Goal: Find specific page/section: Find specific page/section

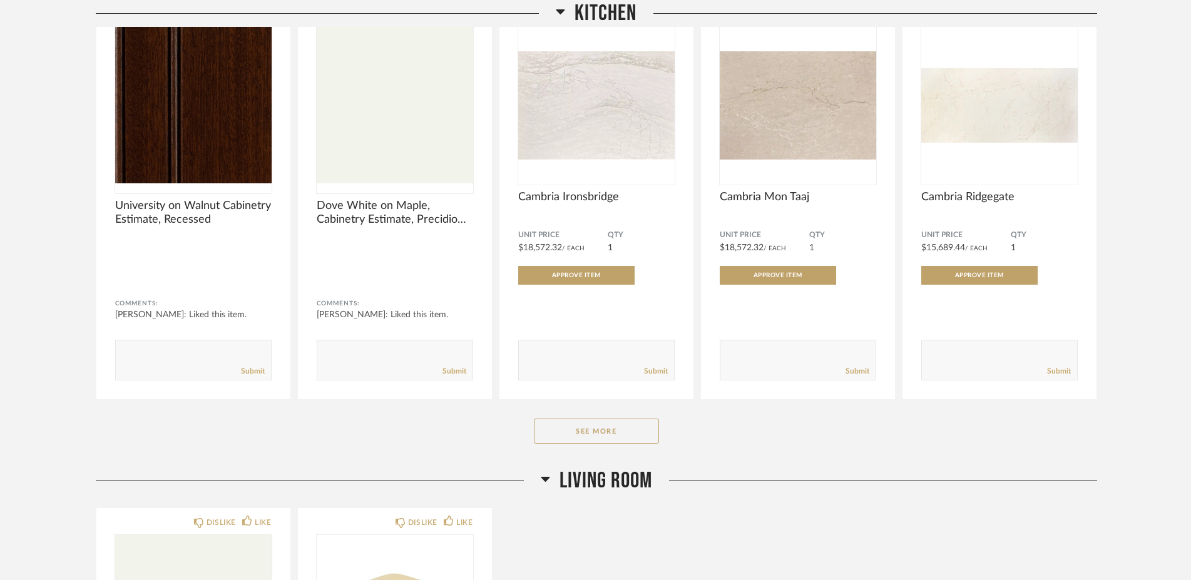
scroll to position [732, 0]
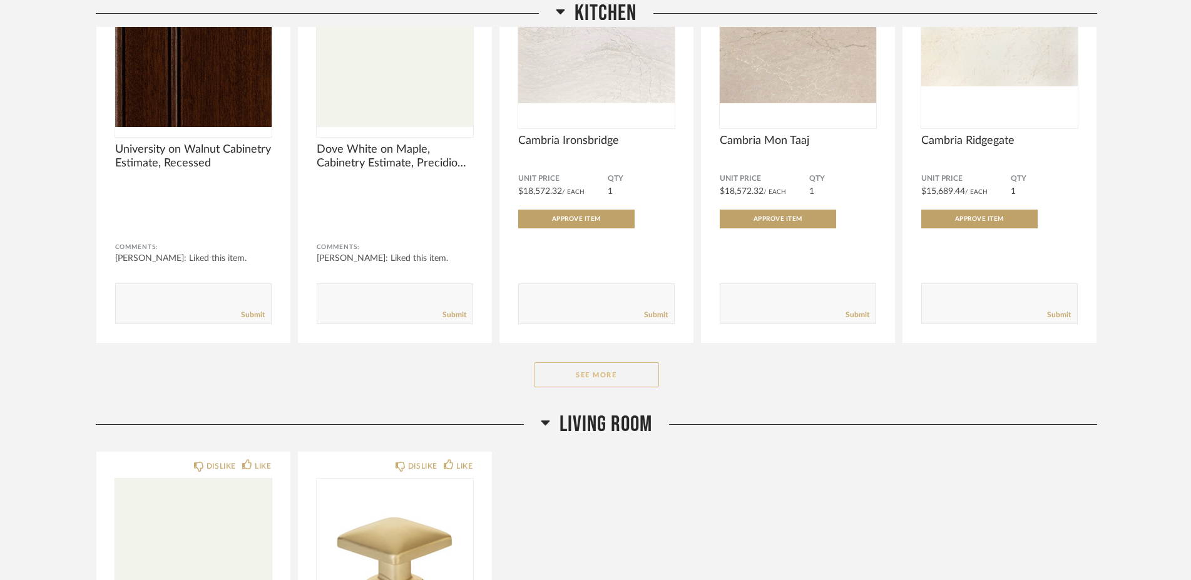
click at [601, 377] on button "See More" at bounding box center [596, 374] width 125 height 25
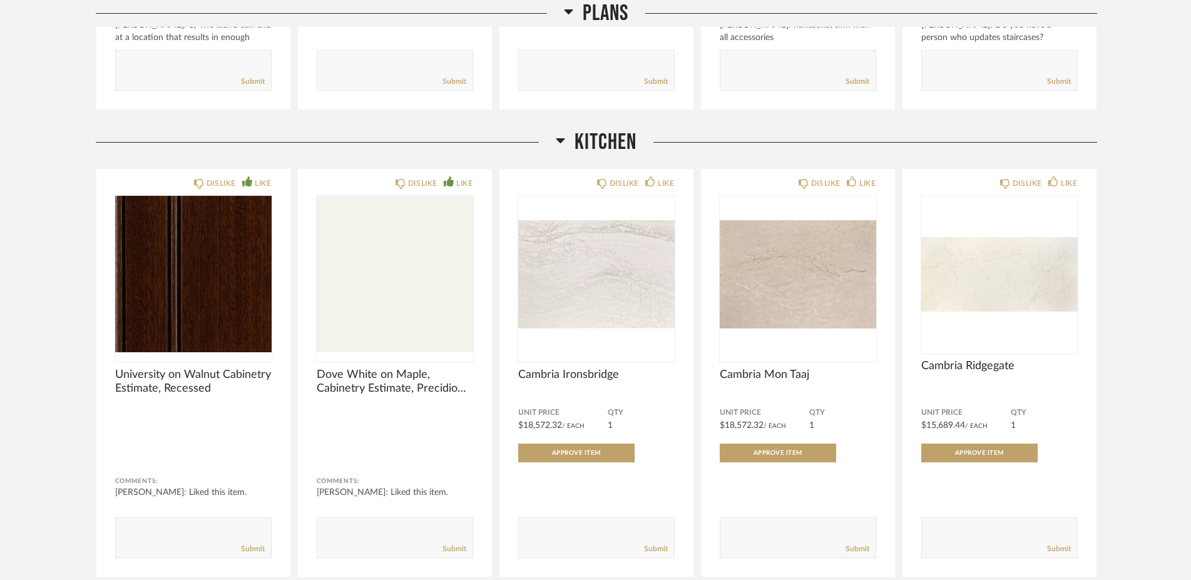
scroll to position [676, 0]
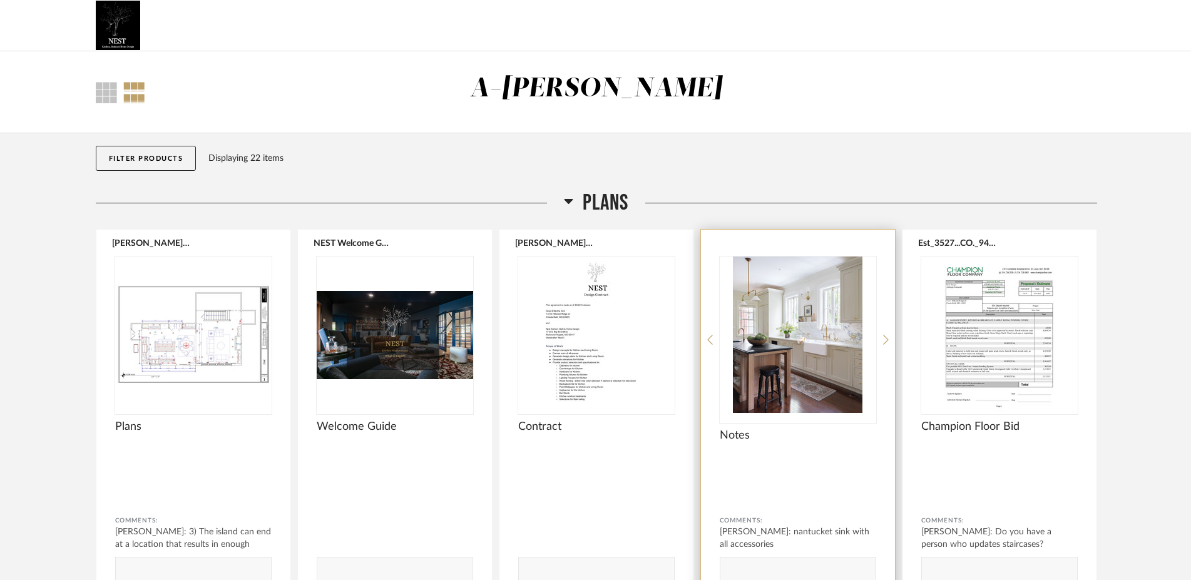
click at [810, 332] on img "0" at bounding box center [798, 335] width 156 height 156
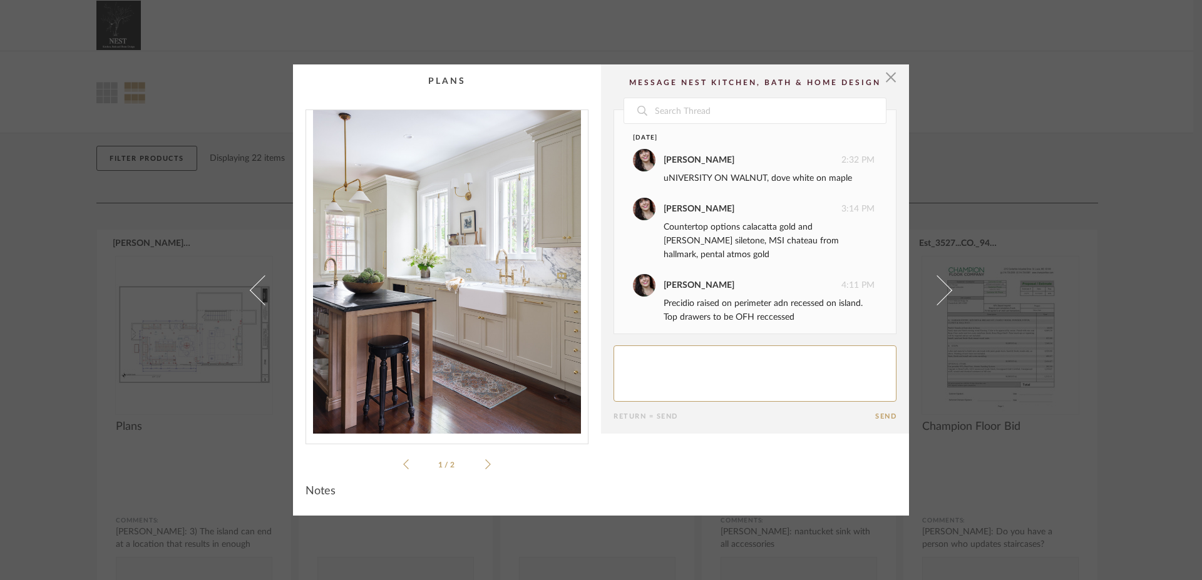
drag, startPoint x: 658, startPoint y: 226, endPoint x: 853, endPoint y: 260, distance: 197.6
click at [853, 260] on div "Countertop options calacatta gold and [PERSON_NAME] siletone, MSI chateau from …" at bounding box center [768, 240] width 211 height 41
copy div "Countertop options calacatta gold and [PERSON_NAME] siletone, MSI chateau from …"
click at [885, 74] on span "button" at bounding box center [890, 76] width 25 height 25
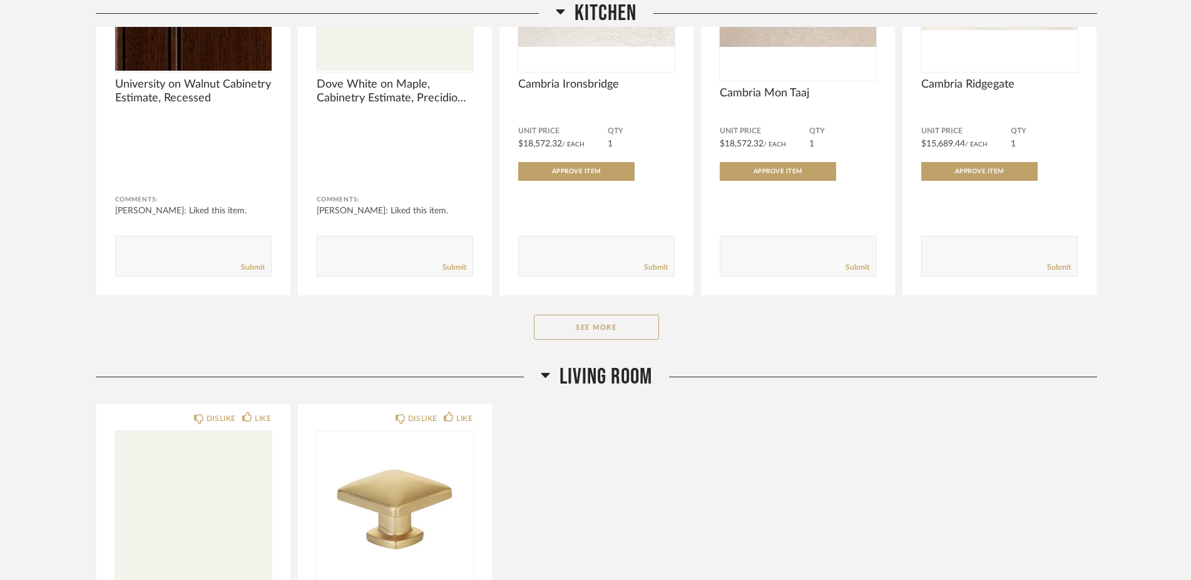
scroll to position [732, 0]
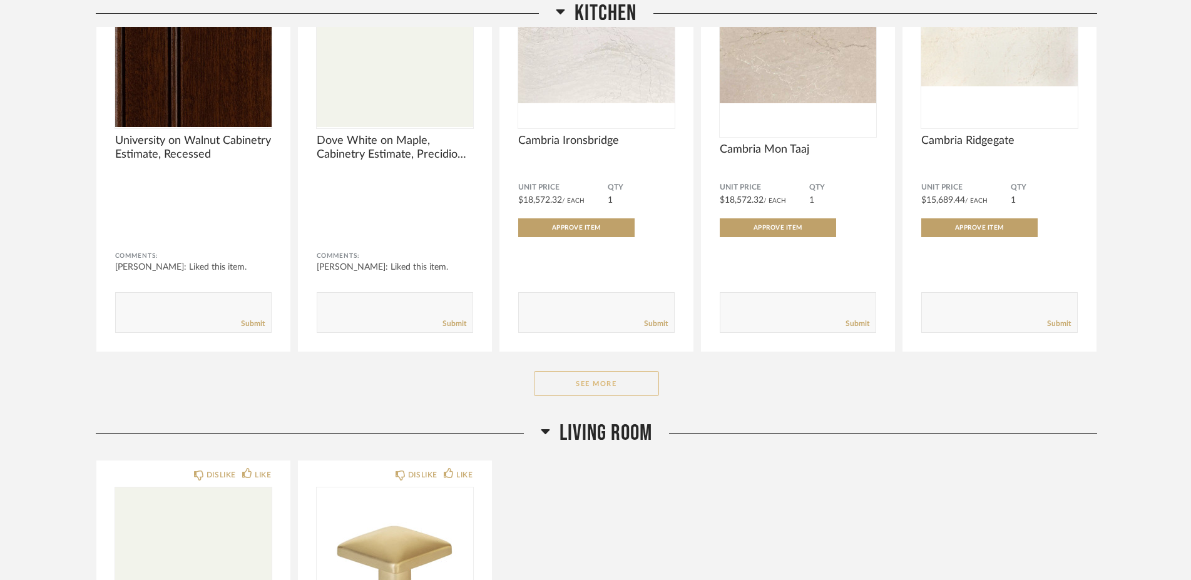
click at [591, 382] on button "See More" at bounding box center [596, 383] width 125 height 25
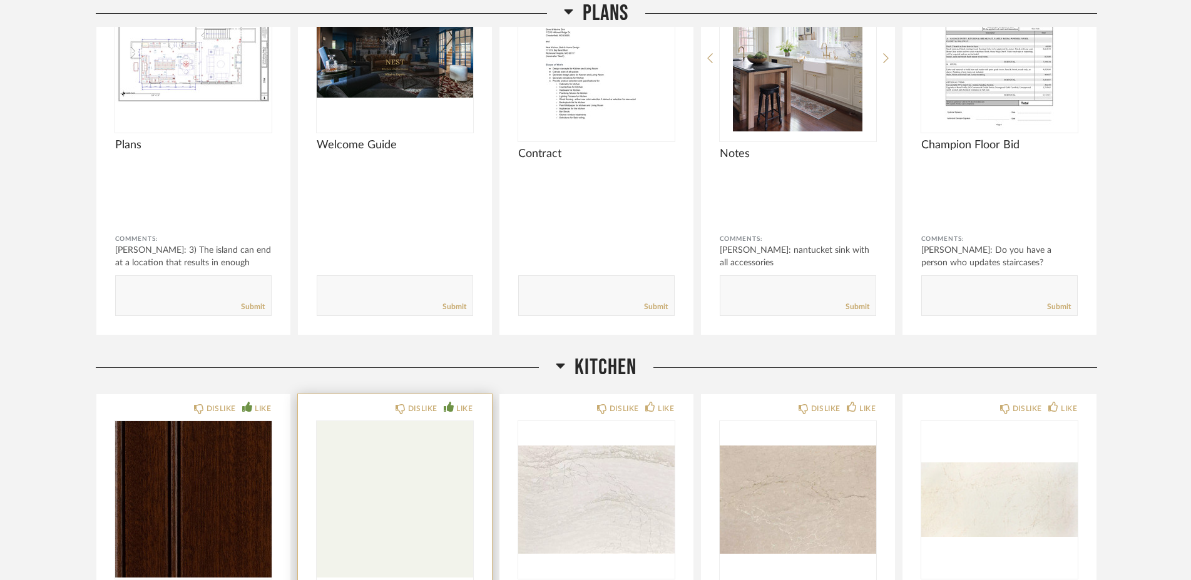
scroll to position [0, 0]
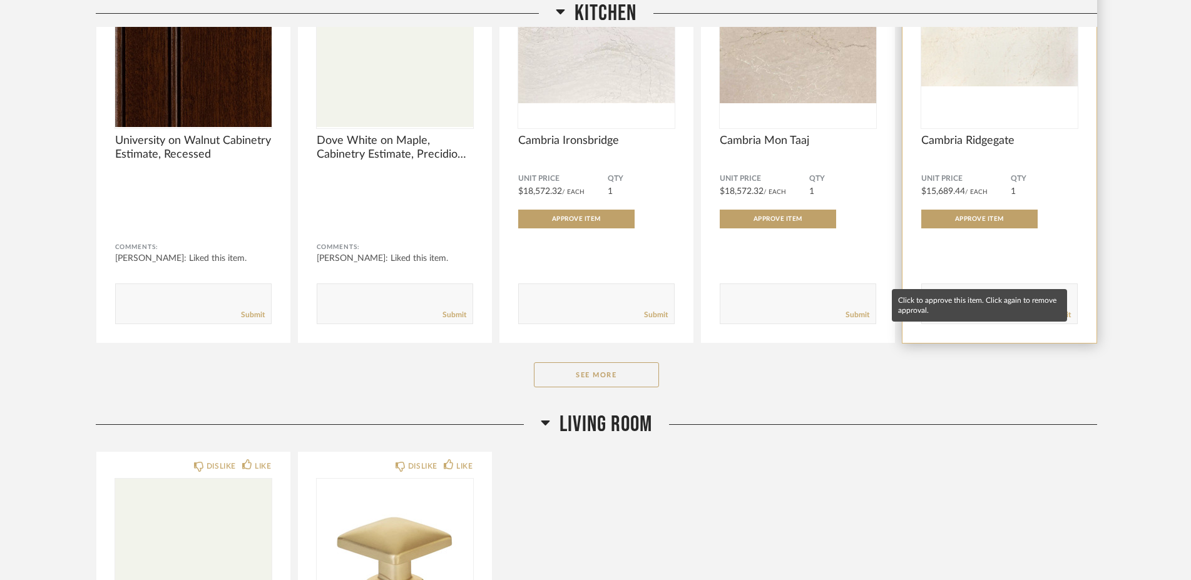
scroll to position [789, 0]
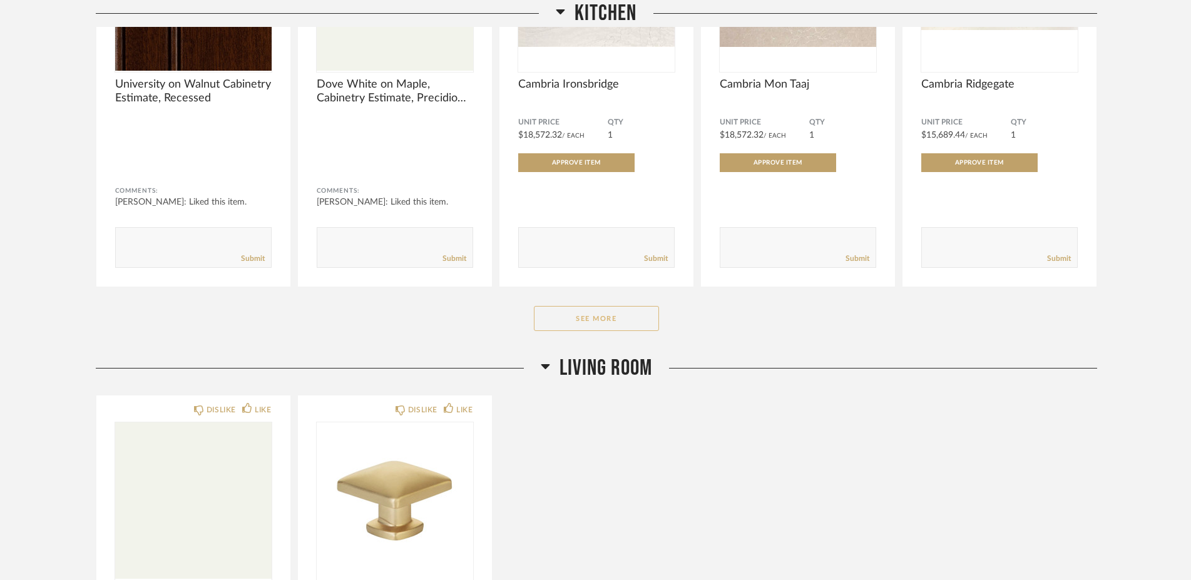
click at [629, 317] on button "See More" at bounding box center [596, 318] width 125 height 25
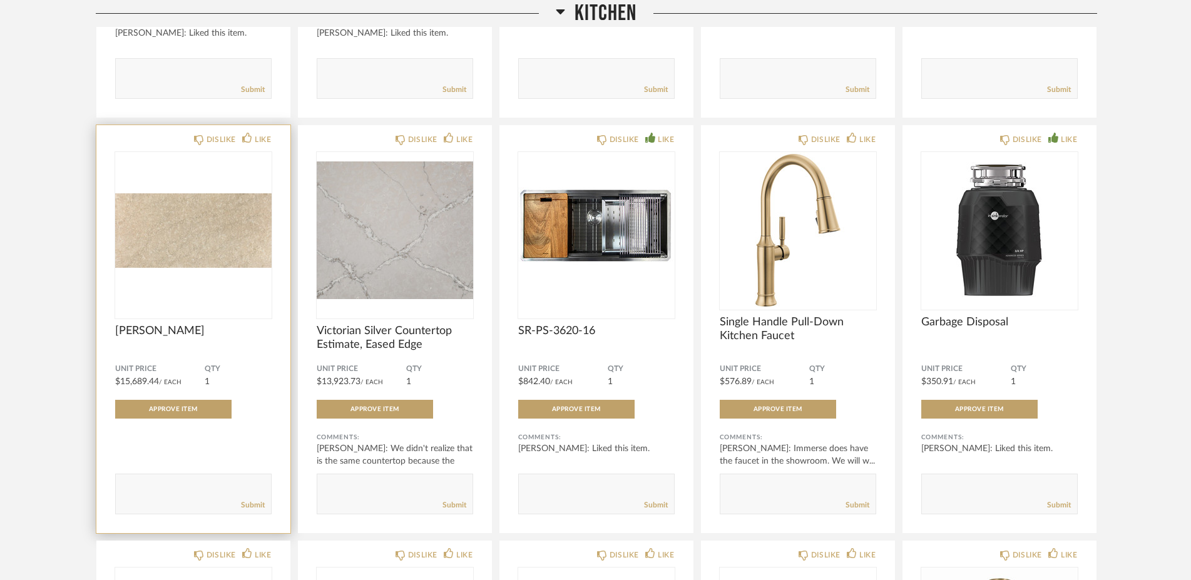
scroll to position [620, 0]
